Goal: Task Accomplishment & Management: Manage account settings

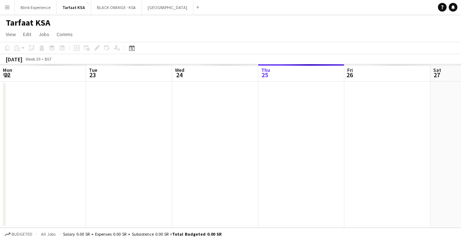
scroll to position [0, 172]
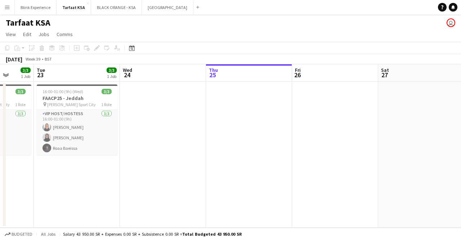
drag, startPoint x: 138, startPoint y: 124, endPoint x: 217, endPoint y: 128, distance: 78.6
click at [241, 128] on app-calendar-viewport "Sat 20 Sun 21 Mon 22 3/3 1 Job Tue 23 3/3 1 Job Wed 24 Thu 25 Fri 26 Sat 27 Sun…" at bounding box center [230, 145] width 461 height 163
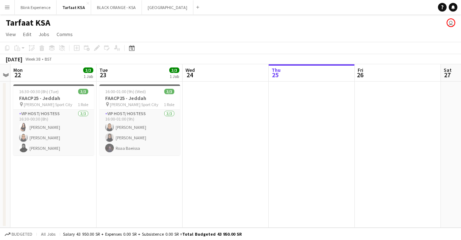
drag, startPoint x: 152, startPoint y: 125, endPoint x: 214, endPoint y: 124, distance: 62.7
click at [214, 124] on app-calendar-viewport "Sat 20 Sun 21 Mon 22 3/3 1 Job Tue 23 3/3 1 Job Wed 24 Thu 25 Fri 26 Sat 27 Sun…" at bounding box center [230, 145] width 461 height 163
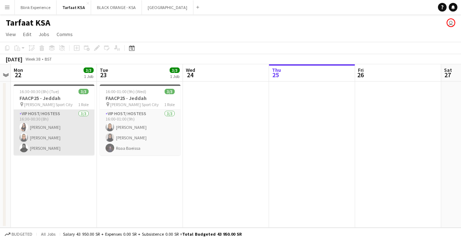
click at [50, 131] on app-card-role "VIP Host/ Hostess [DATE] 16:30-00:30 (8h) [PERSON_NAME] [PERSON_NAME] [PERSON_N…" at bounding box center [54, 132] width 81 height 45
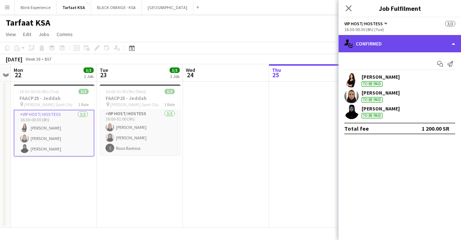
click at [424, 44] on div "single-neutral-actions-check-2 Confirmed" at bounding box center [400, 43] width 122 height 17
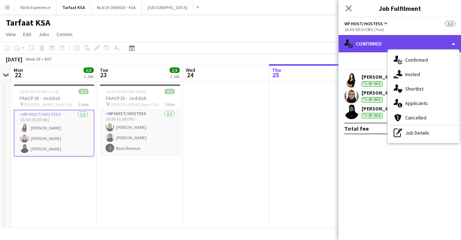
click at [376, 40] on div "single-neutral-actions-check-2 Confirmed" at bounding box center [400, 43] width 122 height 17
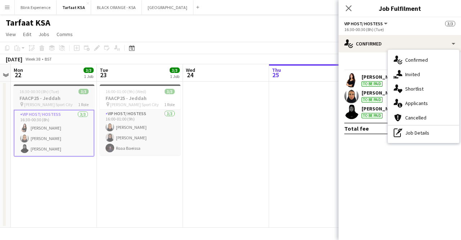
click at [65, 92] on div "16:30-00:30 (8h) (Tue) 3/3" at bounding box center [54, 91] width 81 height 5
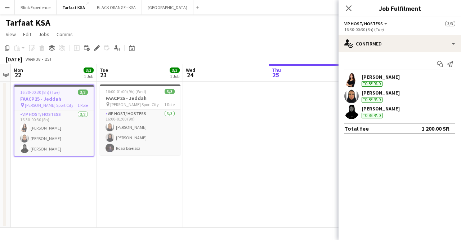
click at [65, 92] on div "16:30-00:30 (8h) (Tue) 3/3" at bounding box center [53, 91] width 79 height 5
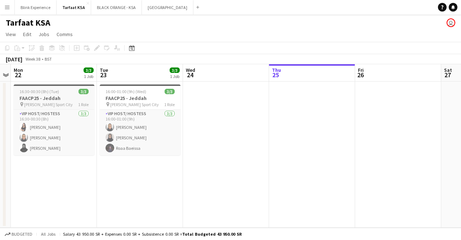
click at [69, 88] on app-job-card "16:30-00:30 (8h) (Tue) 3/3 FAACP25 - Jeddah pin [PERSON_NAME] Sport City 1 Role…" at bounding box center [54, 119] width 81 height 71
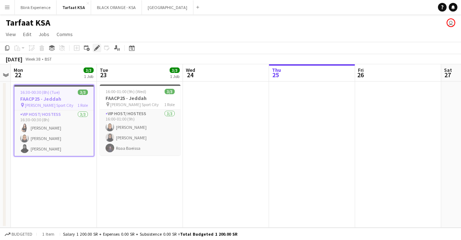
click at [97, 45] on icon "Edit" at bounding box center [97, 48] width 6 height 6
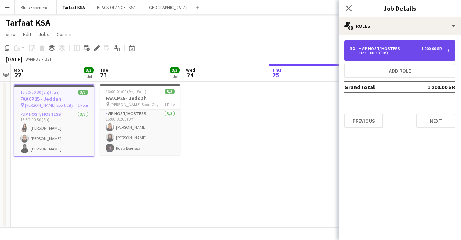
click at [436, 44] on div "3 x VIP Host/ Hostess 1 200.00 SR 16:30-00:30 (8h)" at bounding box center [399, 50] width 111 height 20
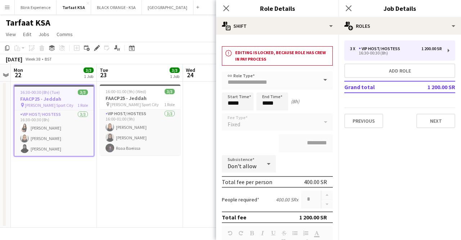
click at [307, 181] on div "400.00 SR" at bounding box center [315, 181] width 23 height 7
click at [306, 181] on div "400.00 SR" at bounding box center [315, 181] width 23 height 7
click at [305, 182] on div "400.00 SR" at bounding box center [315, 181] width 23 height 7
click at [304, 182] on div "400.00 SR" at bounding box center [315, 181] width 23 height 7
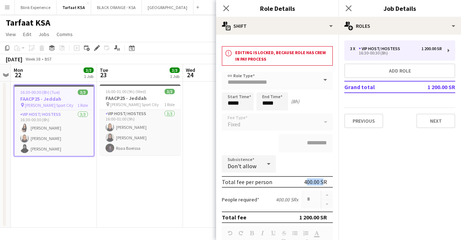
click at [305, 180] on div "400.00 SR" at bounding box center [315, 181] width 23 height 7
click at [306, 181] on div "400.00 SR" at bounding box center [315, 181] width 23 height 7
click at [229, 6] on icon at bounding box center [226, 8] width 7 height 7
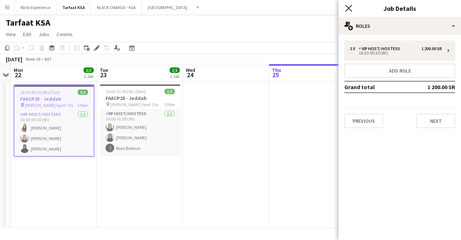
click at [350, 8] on icon "Close pop-in" at bounding box center [348, 8] width 7 height 7
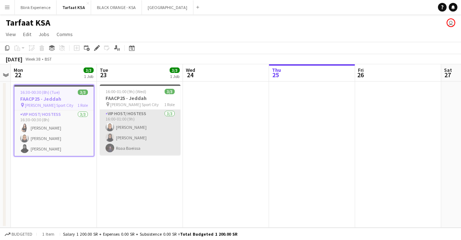
click at [149, 114] on app-card-role "VIP Host/ Hostess [DATE] 16:00-01:00 (9h) [PERSON_NAME]" at bounding box center [140, 132] width 81 height 45
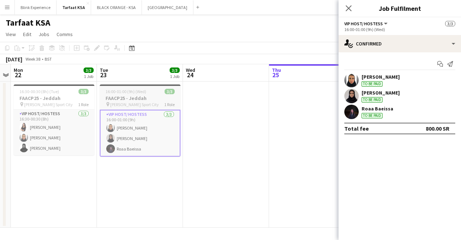
click at [152, 99] on h3 "FAACP25 - Jeddah" at bounding box center [140, 98] width 81 height 6
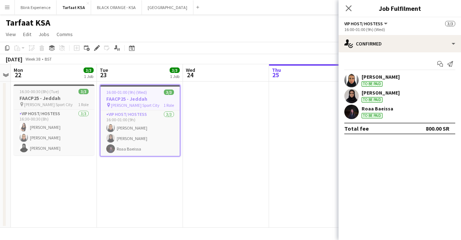
click at [64, 98] on h3 "FAACP25 - Jeddah" at bounding box center [54, 98] width 81 height 6
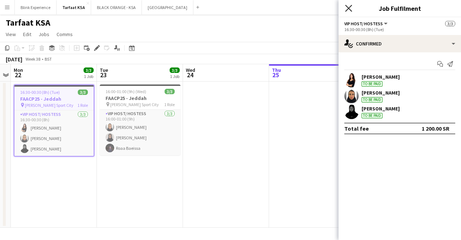
click at [346, 8] on icon "Close pop-in" at bounding box center [348, 8] width 7 height 7
